Goal: Task Accomplishment & Management: Use online tool/utility

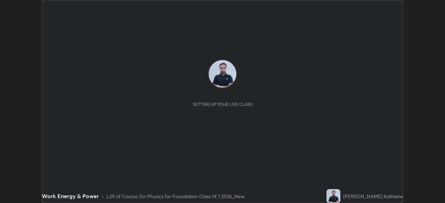
scroll to position [203, 445]
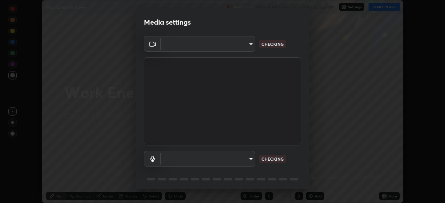
type input "192ca90c523cfdd937e4a0725d4108824b1e1e1832b9bb322643ae2a7bf66a5a"
type input "default"
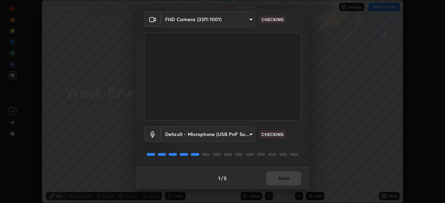
click at [279, 179] on div "1 / 5 Next" at bounding box center [223, 178] width 174 height 22
click at [281, 173] on div "1 / 5 Next" at bounding box center [223, 178] width 174 height 22
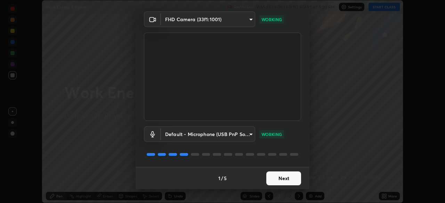
click at [280, 177] on button "Next" at bounding box center [283, 179] width 35 height 14
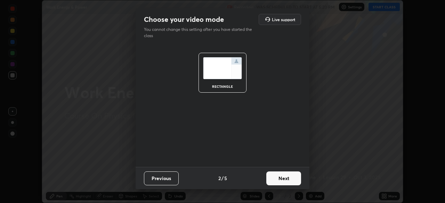
scroll to position [0, 0]
click at [281, 185] on button "Next" at bounding box center [283, 179] width 35 height 14
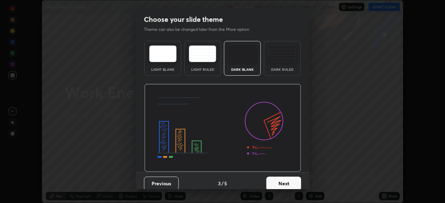
click at [286, 70] on div "Dark Ruled" at bounding box center [283, 69] width 28 height 3
click at [285, 186] on button "Next" at bounding box center [283, 184] width 35 height 14
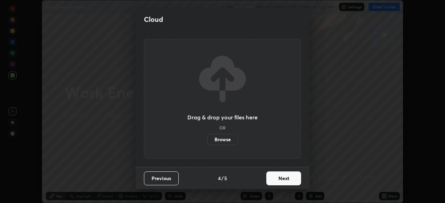
click at [281, 182] on button "Next" at bounding box center [283, 179] width 35 height 14
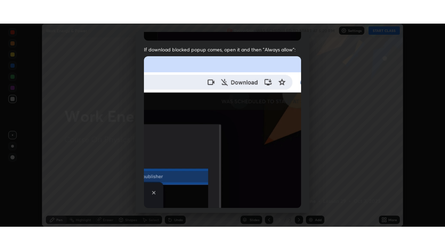
scroll to position [167, 0]
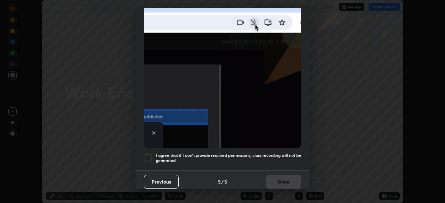
click at [272, 159] on h5 "I agree that if I don't provide required permissions, class recording will not …" at bounding box center [228, 158] width 145 height 11
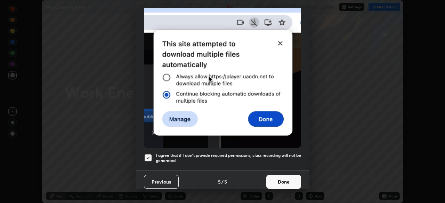
click at [279, 180] on button "Done" at bounding box center [283, 182] width 35 height 14
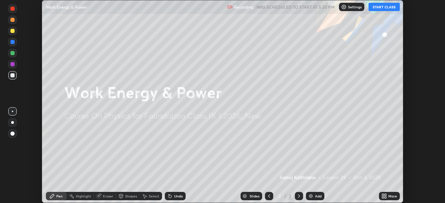
click at [384, 8] on button "START CLASS" at bounding box center [384, 7] width 31 height 8
click at [389, 195] on div "More" at bounding box center [393, 196] width 9 height 3
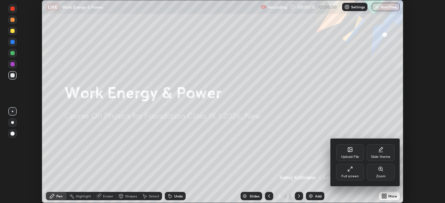
click at [349, 158] on div "Upload File" at bounding box center [350, 156] width 18 height 3
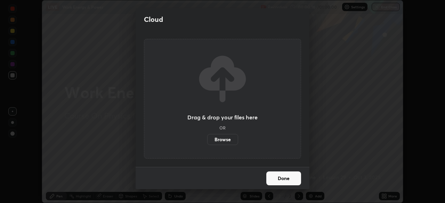
click at [229, 142] on label "Browse" at bounding box center [222, 139] width 31 height 11
click at [207, 142] on input "Browse" at bounding box center [207, 139] width 0 height 11
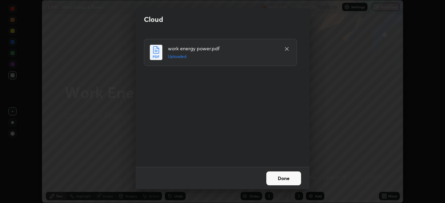
click at [278, 173] on button "Done" at bounding box center [283, 179] width 35 height 14
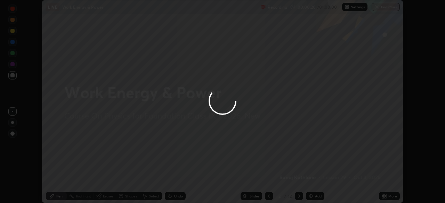
click at [281, 178] on div at bounding box center [222, 101] width 445 height 203
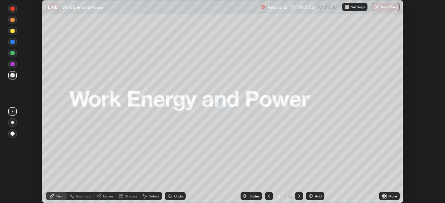
click at [384, 197] on icon at bounding box center [385, 197] width 6 height 6
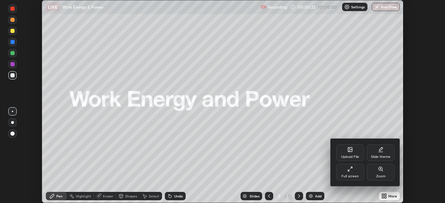
click at [349, 173] on div "Full screen" at bounding box center [350, 172] width 28 height 17
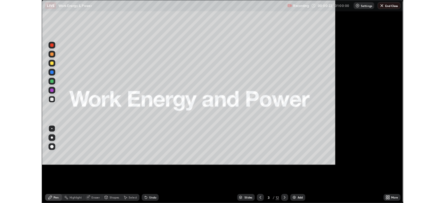
scroll to position [250, 445]
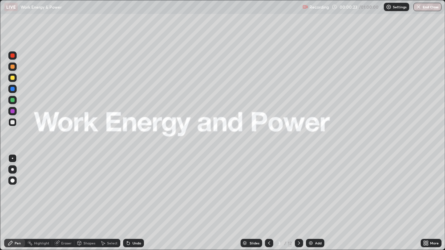
click at [298, 203] on icon at bounding box center [299, 243] width 2 height 3
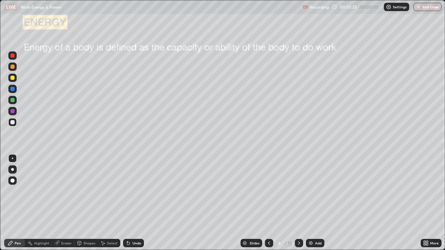
click at [15, 124] on div at bounding box center [12, 122] width 8 height 8
click at [13, 170] on div at bounding box center [12, 169] width 3 height 3
click at [110, 203] on div "Select" at bounding box center [112, 243] width 10 height 3
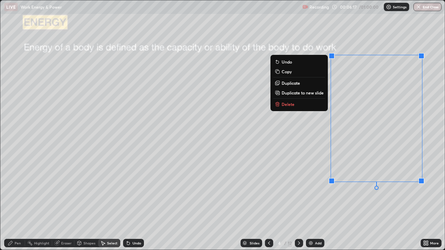
click at [294, 104] on button "Delete" at bounding box center [299, 104] width 52 height 8
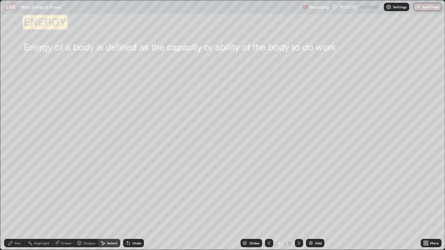
click at [298, 203] on icon at bounding box center [299, 244] width 6 height 6
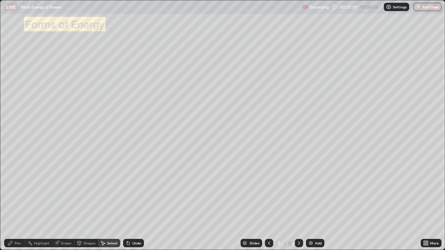
click at [17, 203] on div "Pen" at bounding box center [18, 243] width 6 height 3
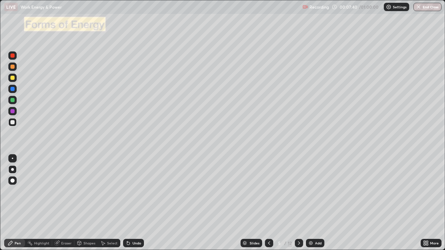
click at [10, 122] on div at bounding box center [12, 122] width 4 height 4
click at [300, 203] on div at bounding box center [299, 244] width 8 height 14
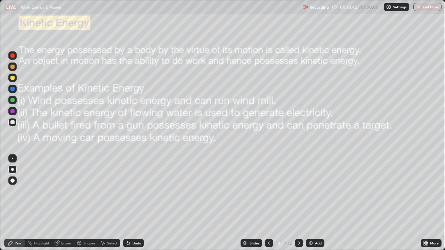
click at [269, 203] on icon at bounding box center [269, 244] width 6 height 6
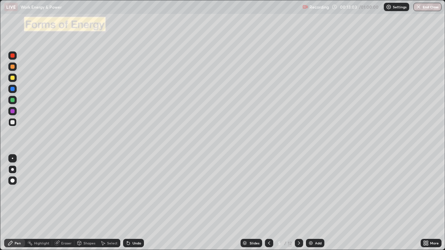
click at [302, 203] on div at bounding box center [299, 243] width 8 height 8
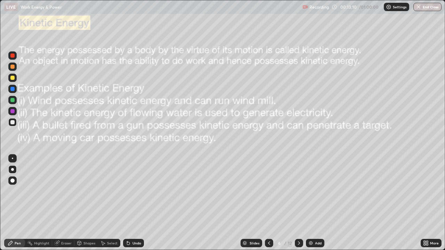
click at [13, 122] on div at bounding box center [12, 122] width 4 height 4
click at [298, 203] on icon at bounding box center [299, 244] width 6 height 6
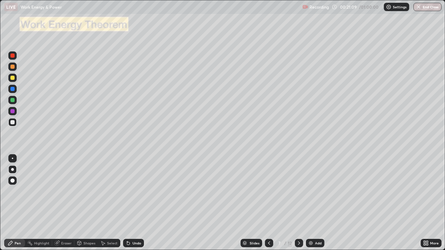
click at [112, 203] on div "Select" at bounding box center [112, 243] width 10 height 3
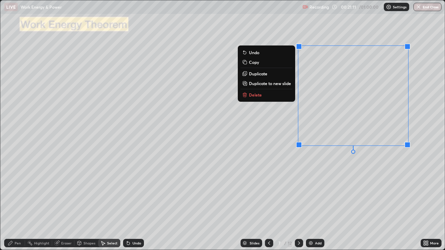
click at [259, 94] on p "Delete" at bounding box center [255, 95] width 13 height 6
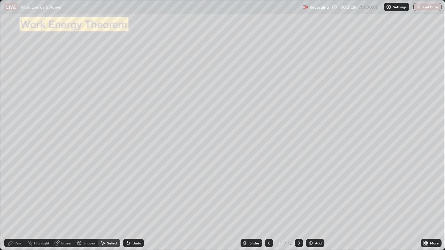
click at [15, 203] on div "Pen" at bounding box center [14, 243] width 21 height 8
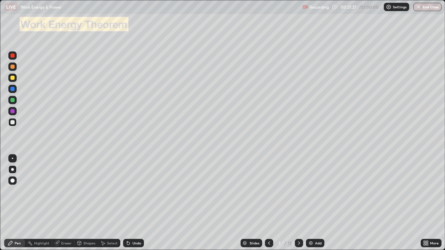
click at [13, 170] on div at bounding box center [12, 169] width 3 height 3
click at [13, 123] on div at bounding box center [12, 122] width 4 height 4
click at [12, 121] on div at bounding box center [12, 122] width 4 height 4
click at [109, 203] on div "Select" at bounding box center [112, 243] width 10 height 3
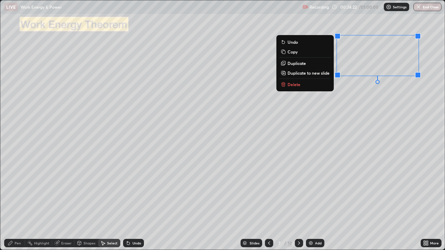
click at [295, 85] on p "Delete" at bounding box center [294, 85] width 13 height 6
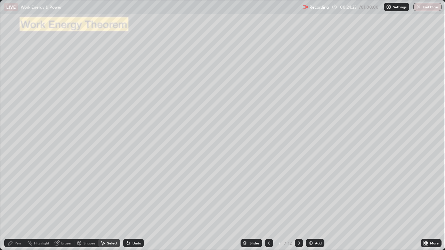
click at [18, 203] on div "Pen" at bounding box center [18, 243] width 6 height 3
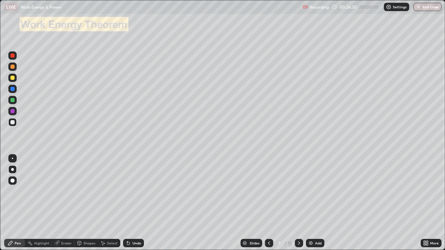
click at [16, 203] on div "Pen" at bounding box center [18, 243] width 6 height 3
click at [13, 170] on div at bounding box center [12, 169] width 3 height 3
click at [269, 203] on icon at bounding box center [269, 244] width 6 height 6
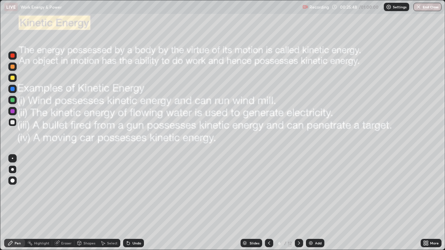
click at [298, 203] on icon at bounding box center [299, 244] width 6 height 6
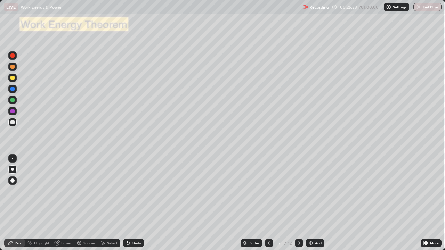
click at [298, 203] on icon at bounding box center [299, 244] width 6 height 6
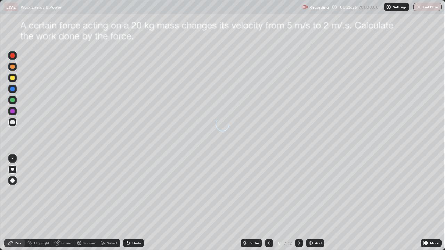
click at [269, 203] on icon at bounding box center [269, 244] width 6 height 6
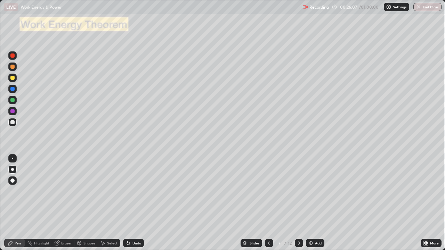
click at [134, 203] on div "Undo" at bounding box center [133, 243] width 21 height 8
click at [135, 203] on div "Undo" at bounding box center [133, 243] width 21 height 8
click at [298, 203] on icon at bounding box center [299, 244] width 6 height 6
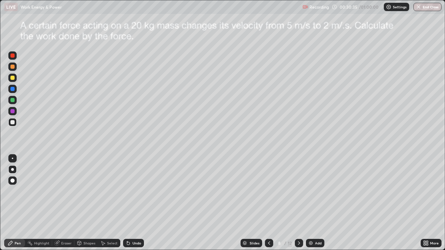
click at [270, 203] on icon at bounding box center [269, 244] width 6 height 6
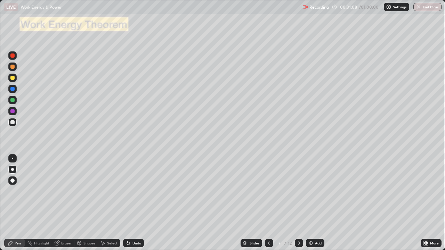
click at [298, 203] on icon at bounding box center [299, 244] width 6 height 6
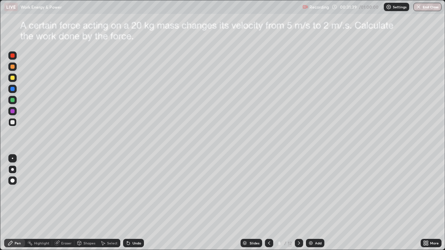
click at [271, 203] on icon at bounding box center [269, 244] width 6 height 6
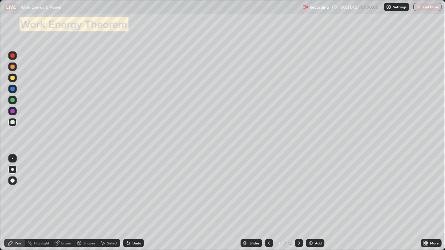
click at [301, 203] on div at bounding box center [299, 244] width 8 height 14
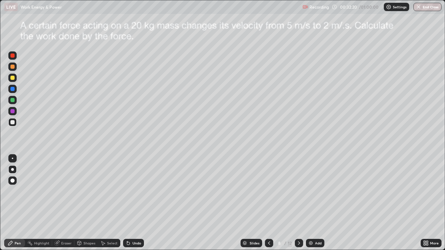
click at [13, 111] on div at bounding box center [12, 111] width 4 height 4
click at [131, 203] on div "Undo" at bounding box center [133, 243] width 21 height 8
click at [135, 203] on div "Undo" at bounding box center [137, 243] width 9 height 3
click at [135, 203] on div "Undo" at bounding box center [133, 243] width 21 height 8
click at [110, 203] on div "Select" at bounding box center [109, 243] width 22 height 8
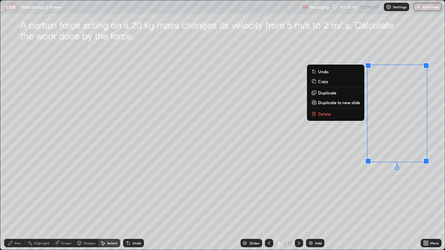
click at [327, 115] on p "Delete" at bounding box center [324, 114] width 13 height 6
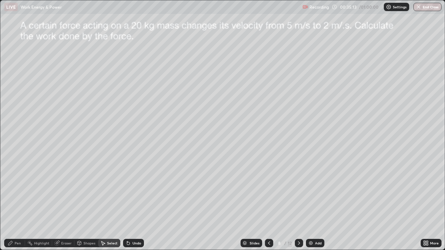
click at [301, 203] on icon at bounding box center [299, 244] width 6 height 6
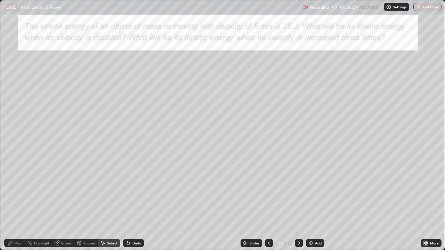
click at [20, 203] on div "Pen" at bounding box center [18, 243] width 6 height 3
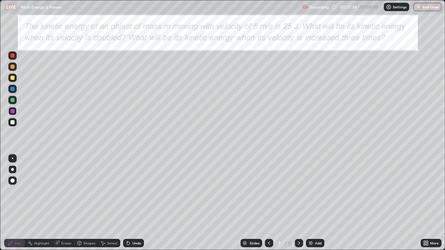
click at [13, 123] on div at bounding box center [12, 122] width 4 height 4
click at [135, 203] on div "Undo" at bounding box center [137, 243] width 9 height 3
click at [111, 203] on div "Select" at bounding box center [112, 243] width 10 height 3
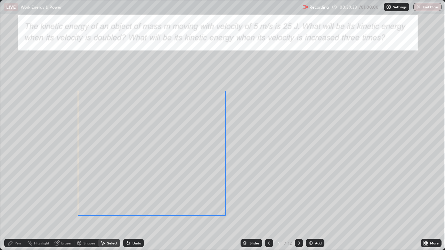
click at [175, 149] on div "0 ° Undo Copy Duplicate Duplicate to new slide Delete" at bounding box center [222, 125] width 445 height 250
click at [52, 189] on div "0 ° Undo Copy Duplicate Duplicate to new slide Delete" at bounding box center [222, 125] width 445 height 250
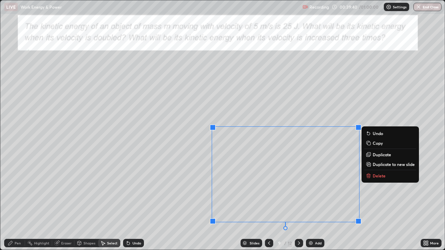
click at [177, 169] on div "0 ° Undo Copy Duplicate Duplicate to new slide Delete" at bounding box center [222, 125] width 445 height 250
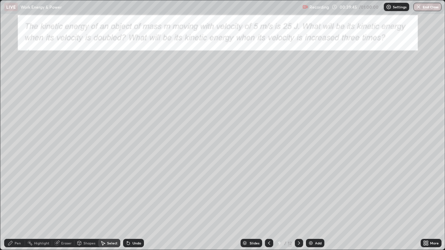
click at [63, 203] on div "Eraser" at bounding box center [66, 243] width 10 height 3
click at [13, 203] on icon at bounding box center [11, 244] width 6 height 6
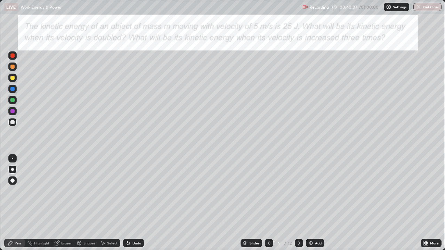
click at [425, 203] on icon at bounding box center [425, 242] width 2 height 2
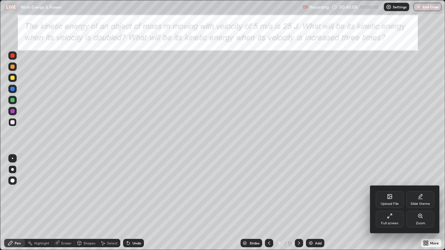
click at [392, 203] on div "Full screen" at bounding box center [390, 219] width 28 height 17
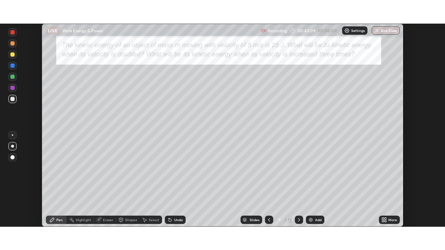
scroll to position [34581, 34339]
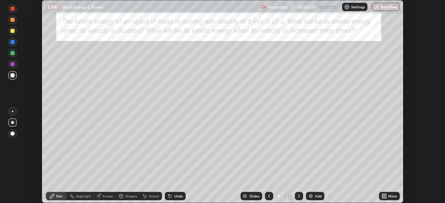
click at [427, 197] on div "Setting up your live class" at bounding box center [222, 101] width 445 height 203
click at [391, 194] on div "More" at bounding box center [389, 196] width 21 height 8
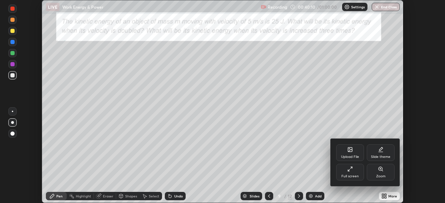
click at [355, 172] on div "Full screen" at bounding box center [350, 172] width 28 height 17
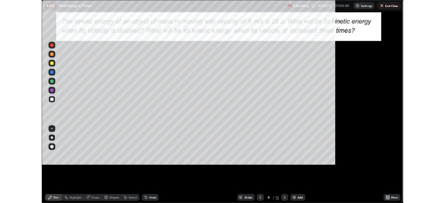
scroll to position [250, 445]
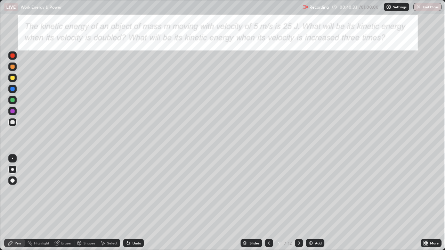
click at [135, 203] on div "Undo" at bounding box center [137, 243] width 9 height 3
click at [137, 203] on div "Undo" at bounding box center [137, 243] width 9 height 3
click at [107, 203] on div "Select" at bounding box center [112, 243] width 10 height 3
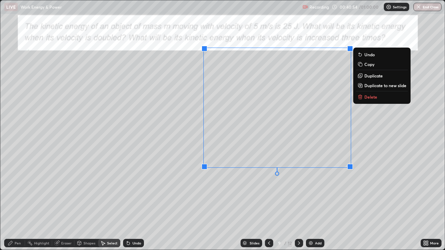
click at [290, 193] on div "0 ° Undo Copy Duplicate Duplicate to new slide Delete" at bounding box center [222, 125] width 445 height 250
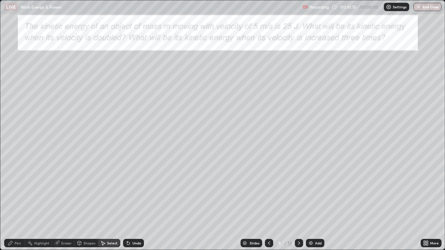
click at [15, 203] on div "Pen" at bounding box center [14, 243] width 21 height 8
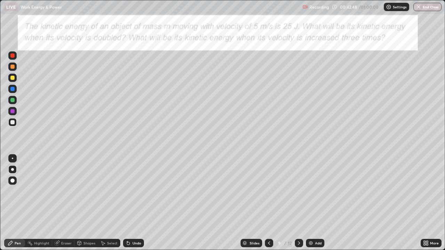
click at [426, 203] on icon at bounding box center [426, 244] width 6 height 6
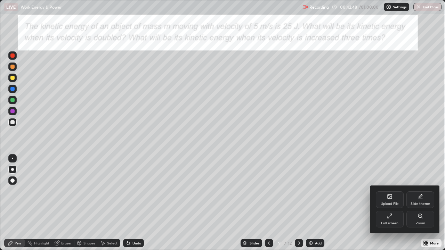
click at [389, 203] on div "Full screen" at bounding box center [390, 219] width 28 height 17
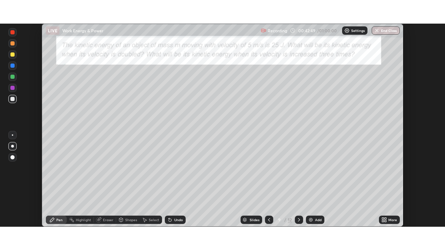
scroll to position [34581, 34339]
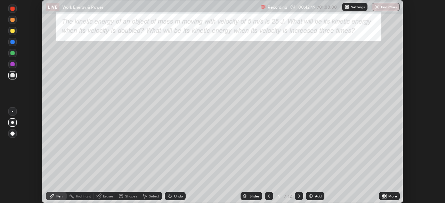
click at [426, 197] on div "Setting up your live class" at bounding box center [222, 101] width 445 height 203
click at [391, 197] on div "More" at bounding box center [393, 196] width 9 height 3
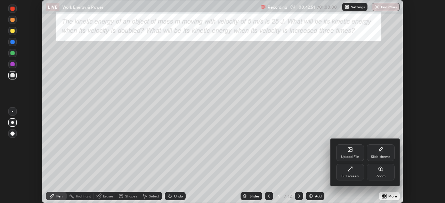
click at [356, 172] on div "Full screen" at bounding box center [350, 172] width 28 height 17
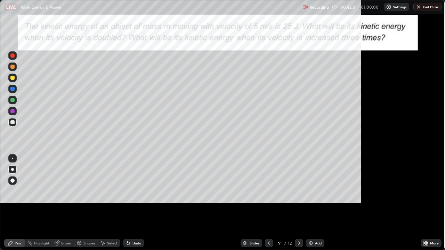
scroll to position [250, 445]
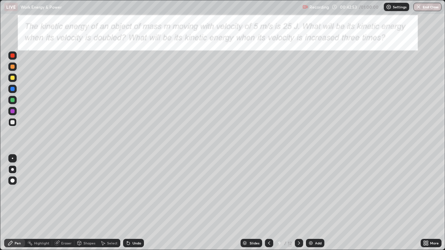
click at [112, 203] on div "Select" at bounding box center [112, 243] width 10 height 3
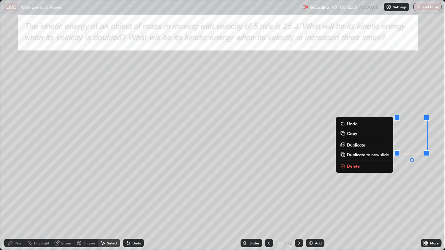
click at [353, 166] on p "Delete" at bounding box center [353, 166] width 13 height 6
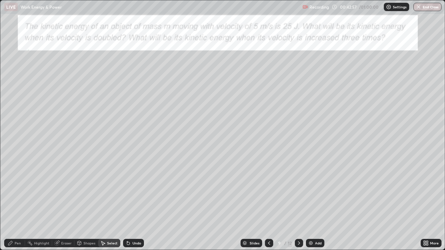
click at [20, 203] on div "Pen" at bounding box center [18, 243] width 6 height 3
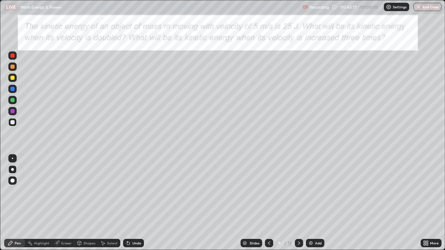
click at [111, 203] on div "Select" at bounding box center [112, 243] width 10 height 3
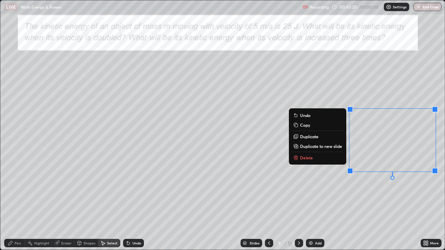
click at [310, 161] on button "Delete" at bounding box center [318, 158] width 52 height 8
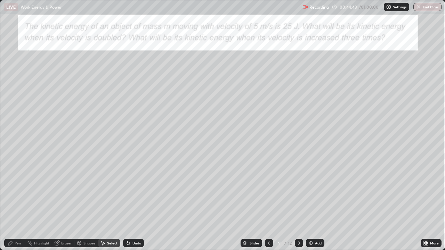
click at [315, 203] on div "Add" at bounding box center [315, 243] width 18 height 8
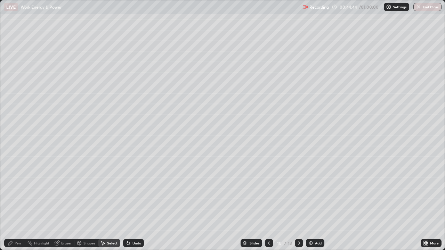
click at [13, 203] on icon at bounding box center [11, 244] width 6 height 6
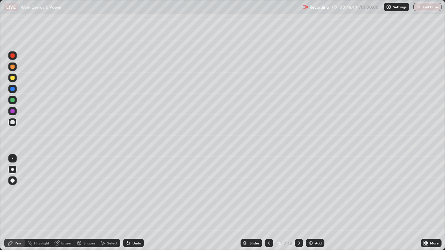
click at [299, 203] on icon at bounding box center [299, 243] width 2 height 3
click at [298, 203] on icon at bounding box center [299, 244] width 6 height 6
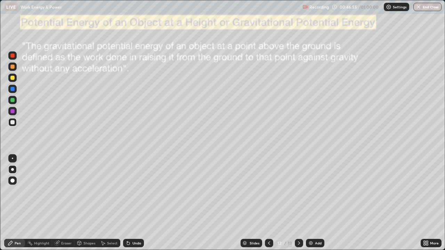
click at [299, 203] on icon at bounding box center [299, 244] width 6 height 6
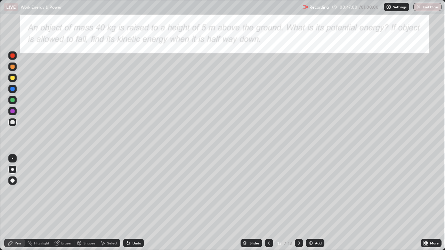
click at [269, 203] on icon at bounding box center [269, 243] width 2 height 3
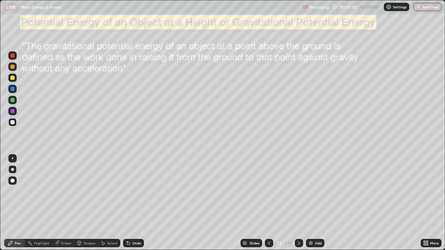
click at [267, 203] on icon at bounding box center [269, 244] width 6 height 6
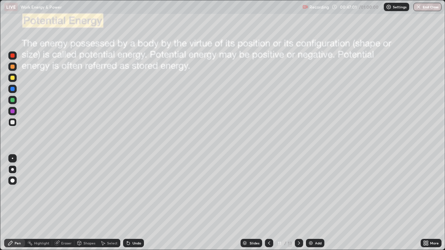
click at [260, 203] on div "Slides" at bounding box center [252, 243] width 22 height 8
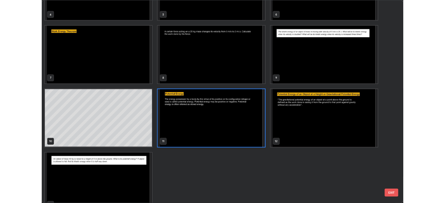
scroll to position [133, 0]
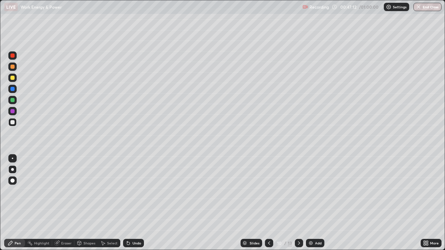
click at [270, 203] on div at bounding box center [269, 243] width 8 height 8
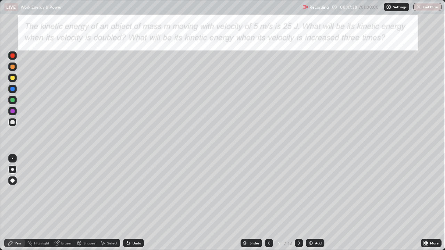
click at [295, 203] on div at bounding box center [299, 243] width 8 height 8
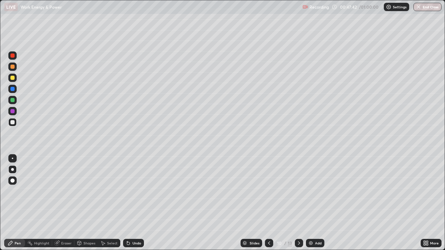
click at [110, 203] on div "Select" at bounding box center [109, 243] width 22 height 8
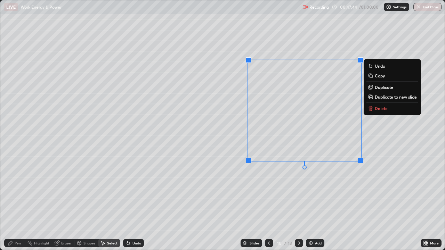
click at [331, 65] on div "0 ° Undo Copy Duplicate Duplicate to new slide Delete" at bounding box center [222, 125] width 445 height 250
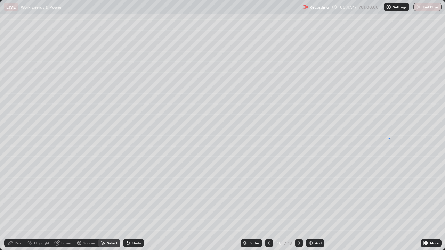
click at [390, 138] on div "0 ° Undo Copy Duplicate Duplicate to new slide Delete" at bounding box center [222, 125] width 445 height 250
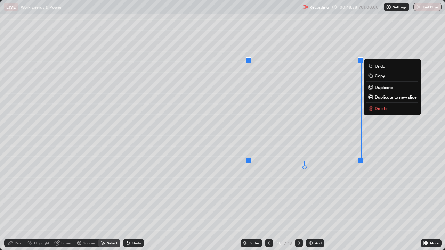
click at [377, 109] on p "Delete" at bounding box center [381, 109] width 13 height 6
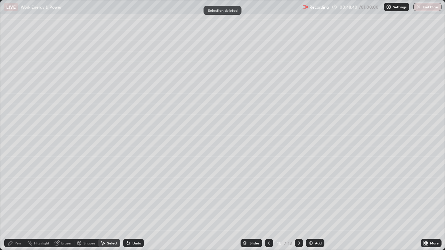
click at [20, 203] on div "Pen" at bounding box center [18, 243] width 6 height 3
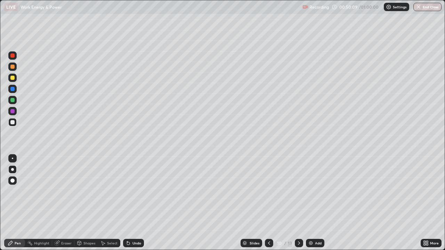
click at [432, 7] on button "End Class" at bounding box center [428, 7] width 28 height 8
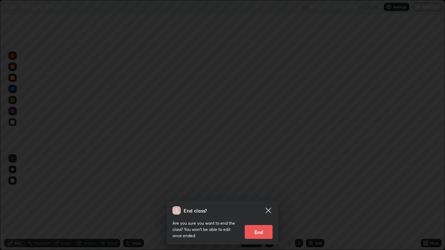
click at [258, 203] on button "End" at bounding box center [259, 232] width 28 height 14
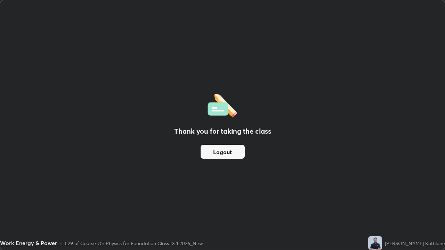
click at [214, 156] on button "Logout" at bounding box center [223, 152] width 44 height 14
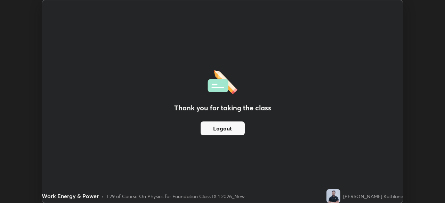
scroll to position [34581, 34339]
